Goal: Information Seeking & Learning: Find specific fact

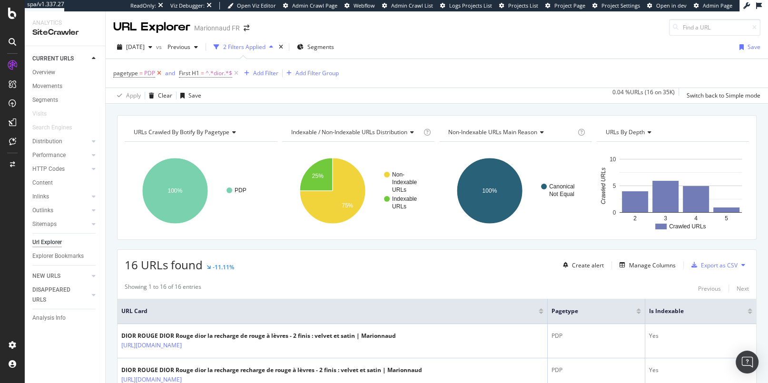
click at [158, 69] on icon at bounding box center [159, 74] width 8 height 10
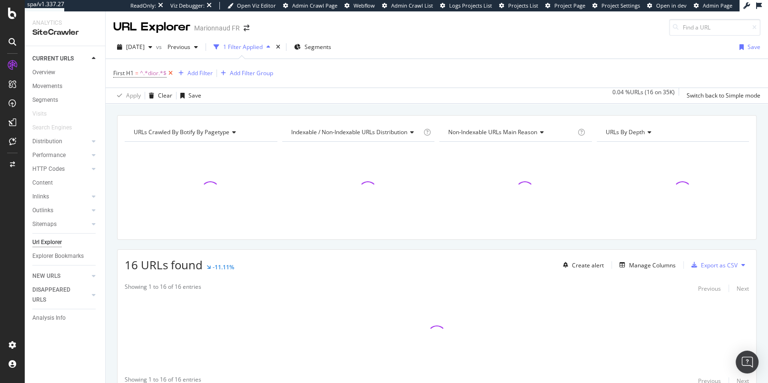
click at [168, 69] on icon at bounding box center [170, 74] width 8 height 10
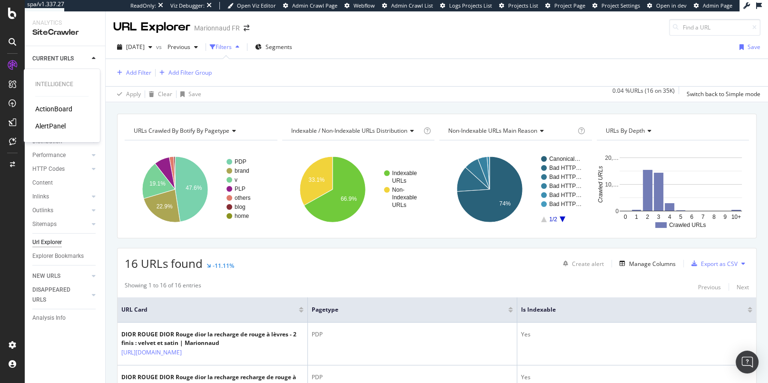
click at [53, 110] on div "ActionBoard" at bounding box center [53, 109] width 37 height 10
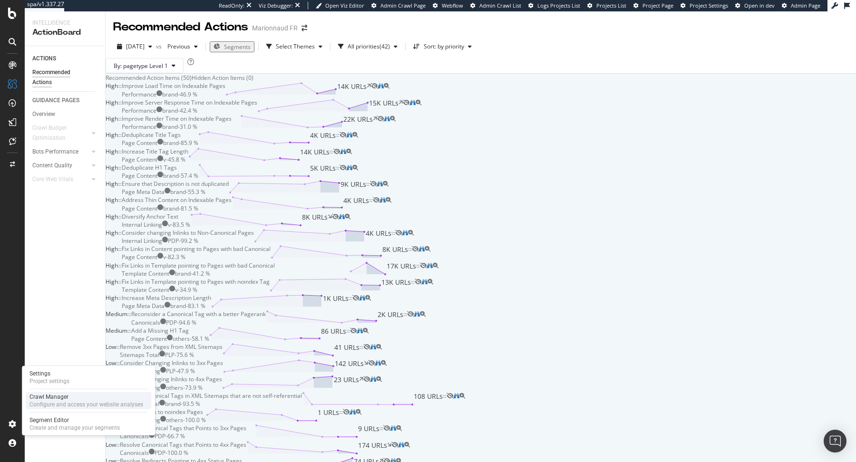
click at [56, 382] on div "Crawl Manager" at bounding box center [86, 397] width 114 height 8
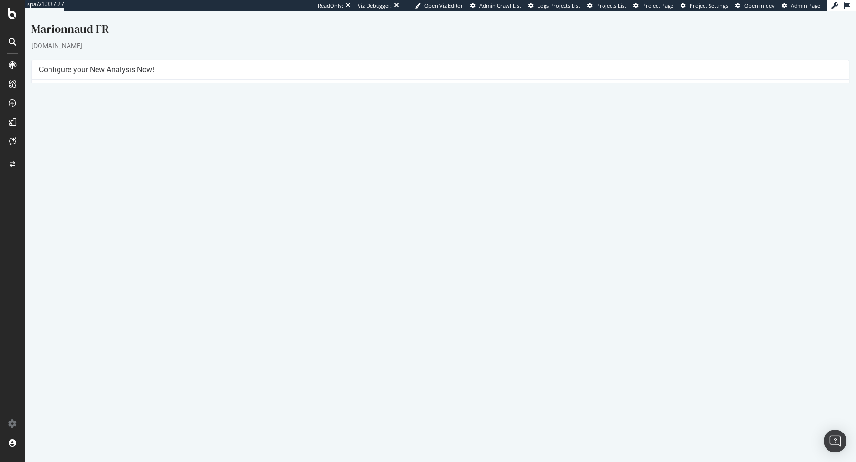
drag, startPoint x: 470, startPoint y: 106, endPoint x: 526, endPoint y: 104, distance: 56.2
click at [527, 105] on td "https://*.[DOMAIN_NAME]" at bounding box center [641, 103] width 401 height 11
copy td "[DOMAIN_NAME]"
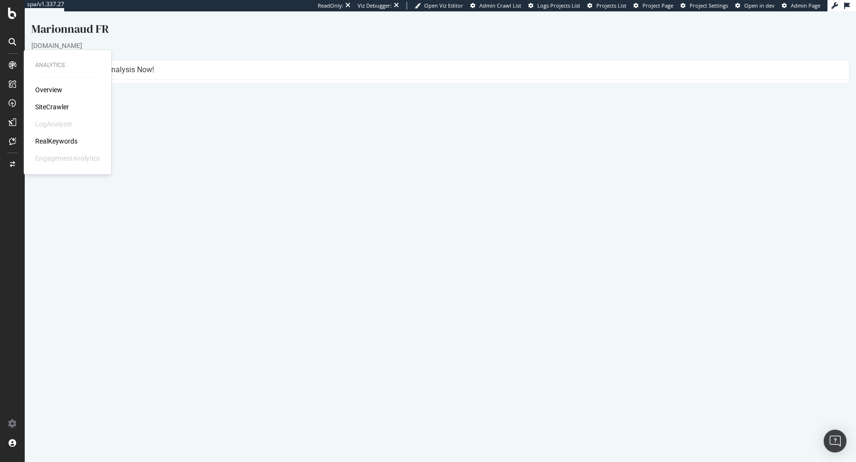
click at [49, 139] on div "RealKeywords" at bounding box center [56, 142] width 42 height 10
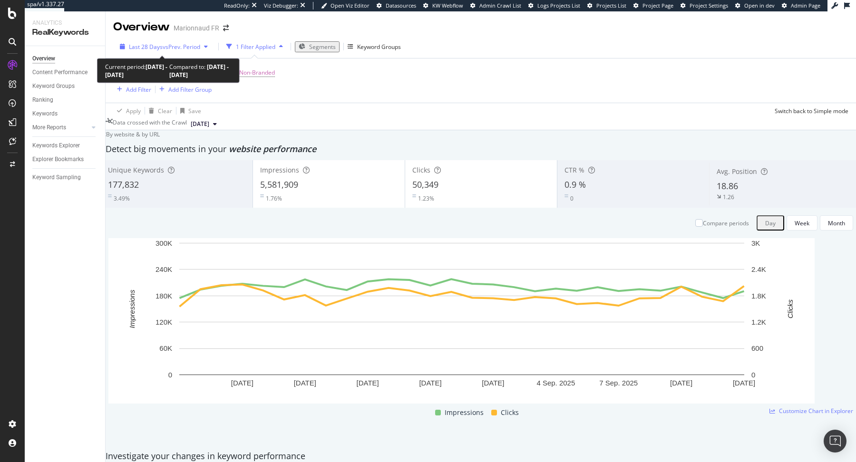
click at [190, 48] on span "vs Prev. Period" at bounding box center [182, 47] width 38 height 8
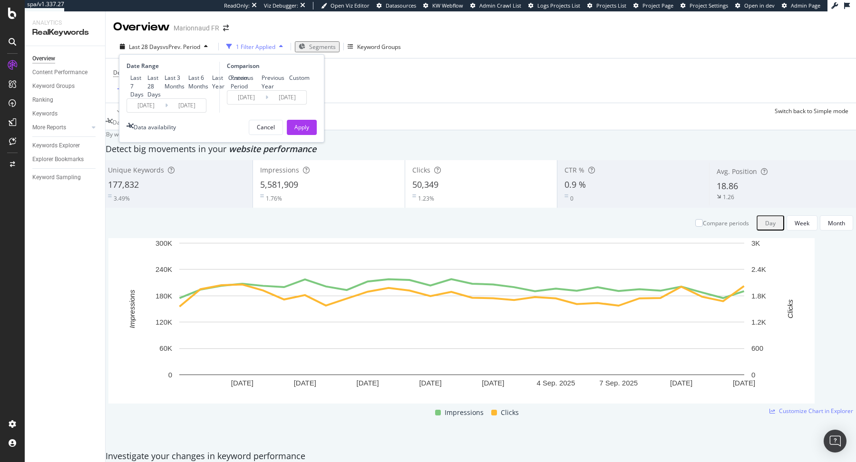
click at [212, 90] on div "Last Year" at bounding box center [218, 82] width 12 height 16
type input "[DATE]"
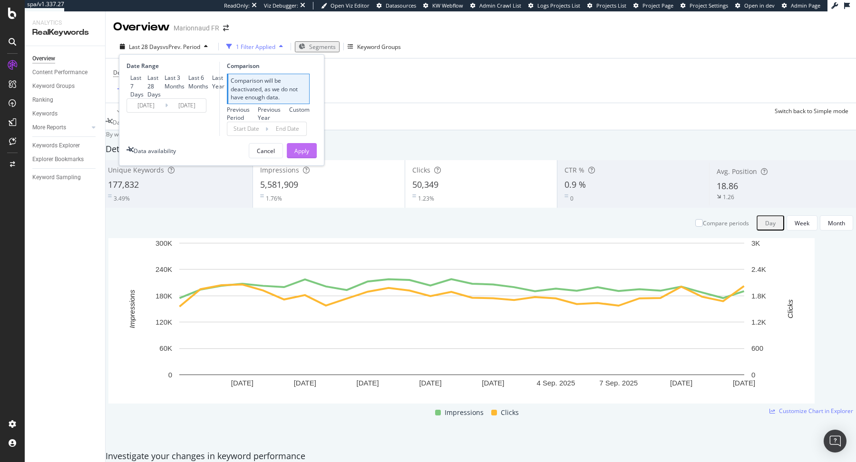
click at [301, 155] on div "Apply" at bounding box center [301, 151] width 15 height 8
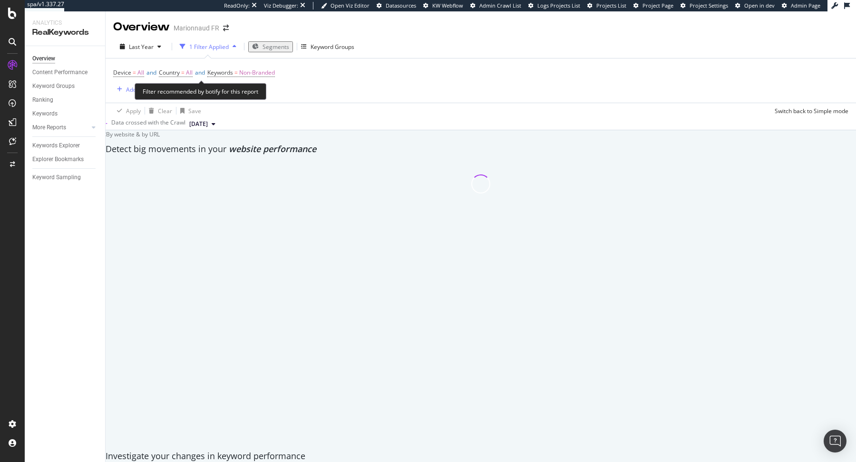
click at [248, 78] on span "Device = All and Country = All and Keywords = Non-Branded" at bounding box center [194, 72] width 162 height 13
click at [263, 70] on span "Non-Branded" at bounding box center [257, 72] width 36 height 13
click at [246, 83] on span "Non-Branded" at bounding box center [237, 79] width 39 height 8
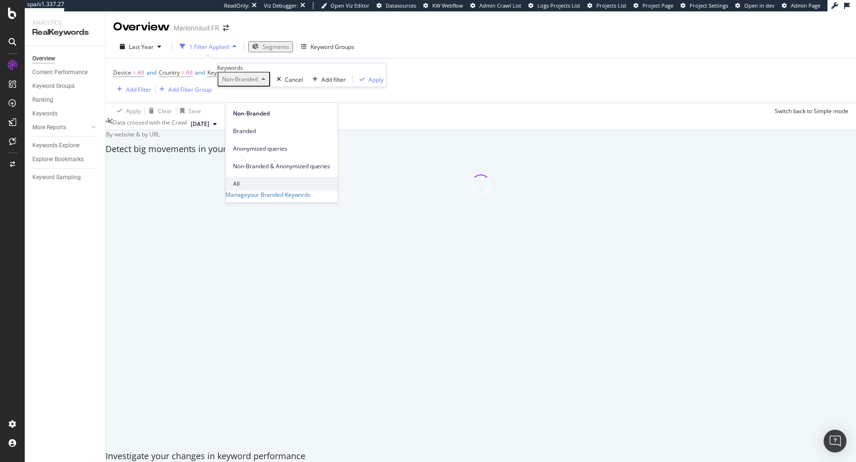
click at [270, 177] on div "All" at bounding box center [281, 184] width 112 height 14
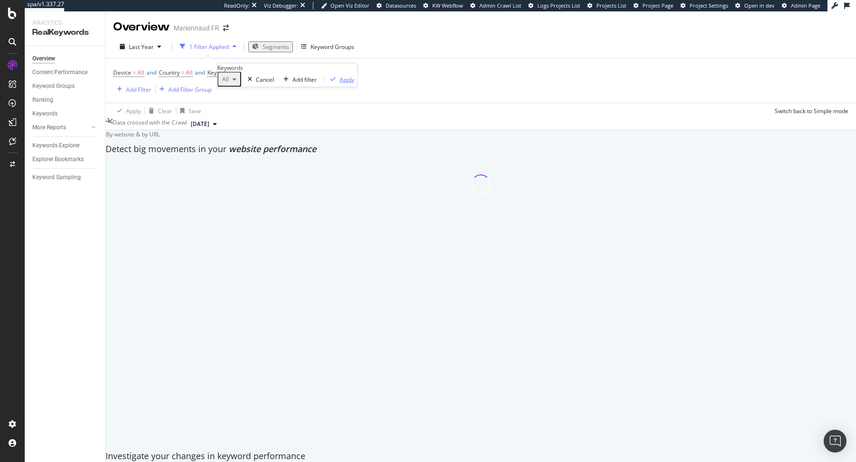
click at [340, 83] on div "Apply" at bounding box center [347, 79] width 15 height 8
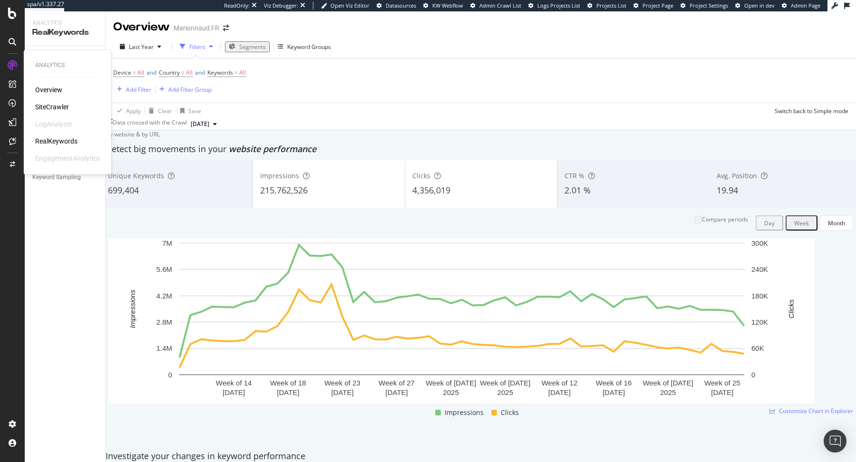
click at [50, 104] on div "SiteCrawler" at bounding box center [52, 107] width 34 height 10
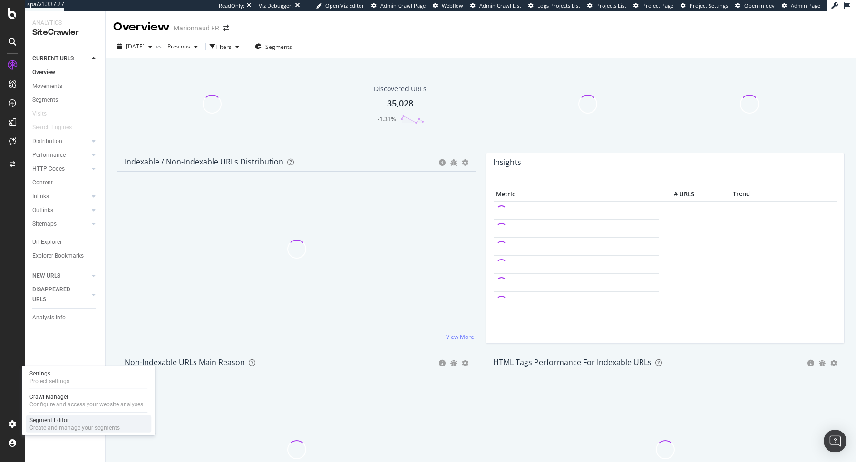
click at [46, 382] on div "Create and manage your segments" at bounding box center [74, 428] width 90 height 8
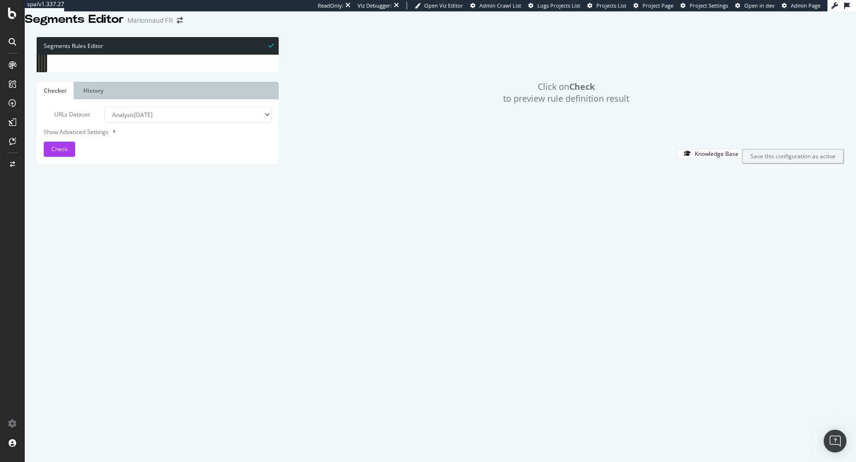
drag, startPoint x: 97, startPoint y: 139, endPoint x: 80, endPoint y: 139, distance: 16.6
click at [80, 139] on div "[ segment : pagetype ] @ home path / @ PDP path */p/* @ PLP path */c/* @ brand …" at bounding box center [168, 201] width 219 height 293
type textarea "path */c/*"
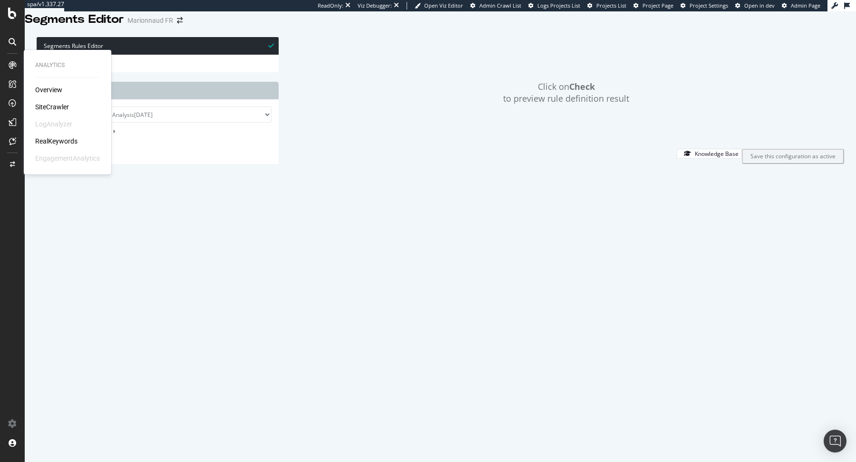
click at [58, 105] on div "SiteCrawler" at bounding box center [52, 107] width 34 height 10
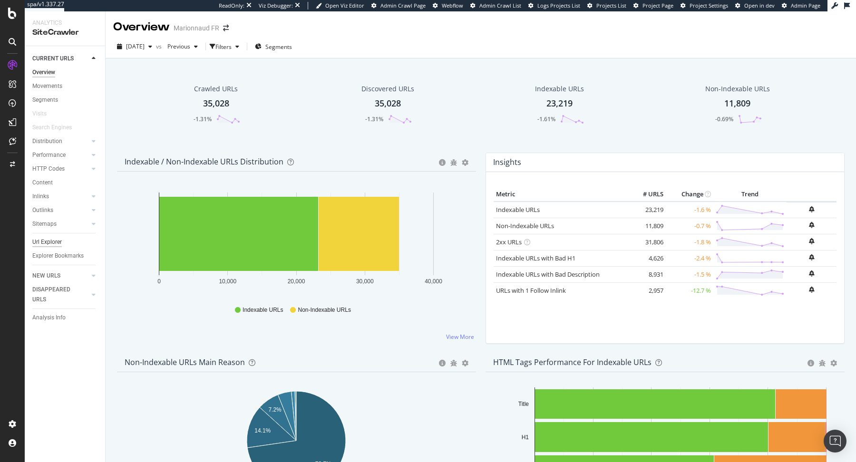
click at [49, 240] on div "Url Explorer" at bounding box center [46, 242] width 29 height 10
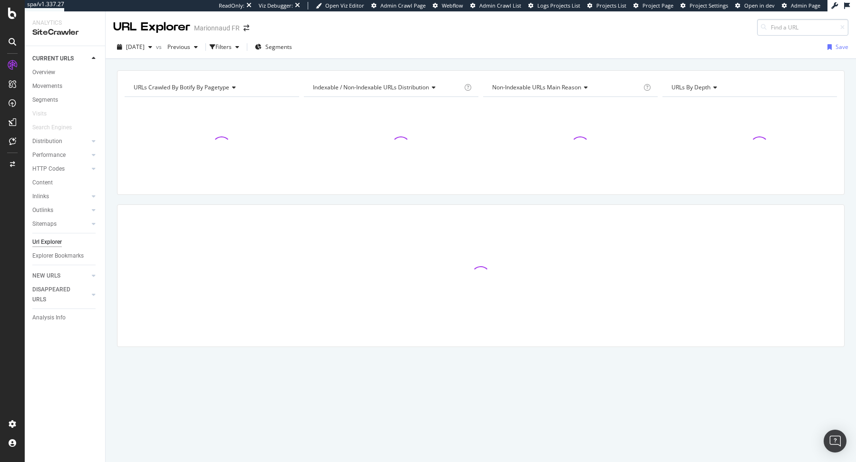
type input "DIOR DIOR ADDICT Eau de parfum"
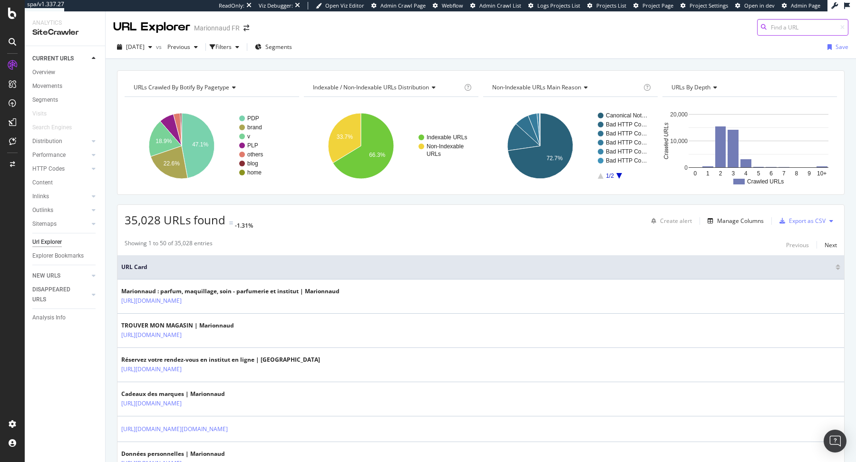
paste input "[URL][DOMAIN_NAME]"
type input "[URL][DOMAIN_NAME]"
click at [718, 39] on span "[URL][DOMAIN_NAME]" at bounding box center [688, 35] width 60 height 8
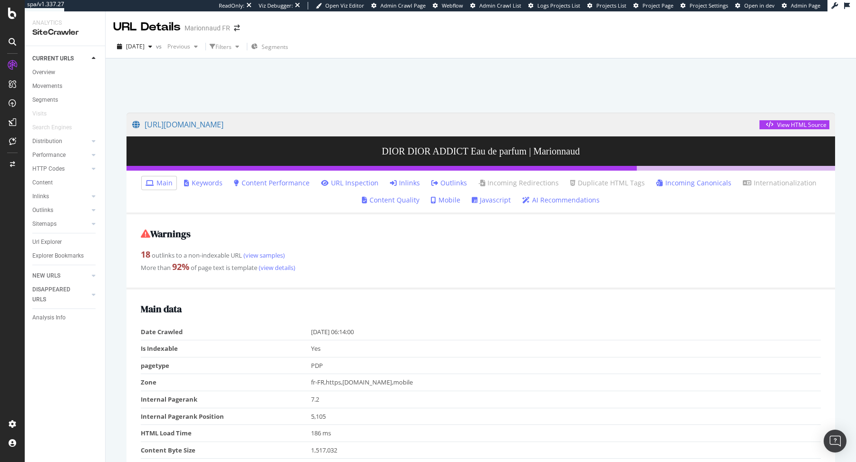
scroll to position [429, 0]
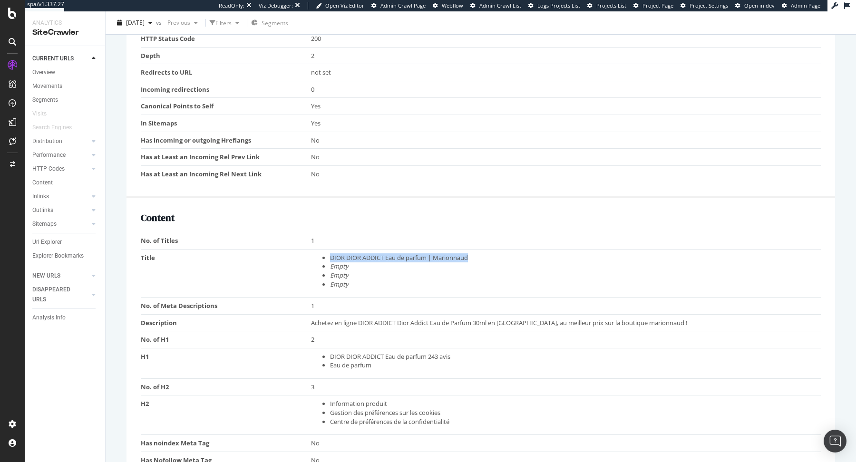
drag, startPoint x: 480, startPoint y: 256, endPoint x: 288, endPoint y: 256, distance: 192.2
click at [288, 256] on tr "Title DIOR DIOR ADDICT Eau de parfum | Marionnaud Empty Empty Empty" at bounding box center [481, 273] width 680 height 48
copy tr "DIOR DIOR ADDICT Eau de parfum | Marionnaud"
